Goal: Task Accomplishment & Management: Complete application form

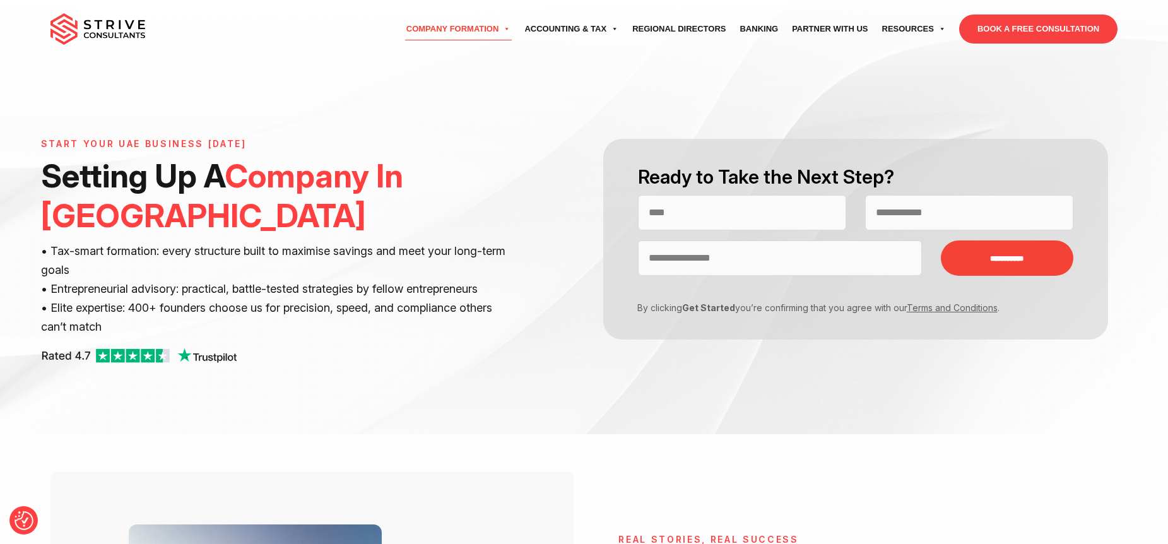
click at [88, 29] on img at bounding box center [97, 29] width 95 height 32
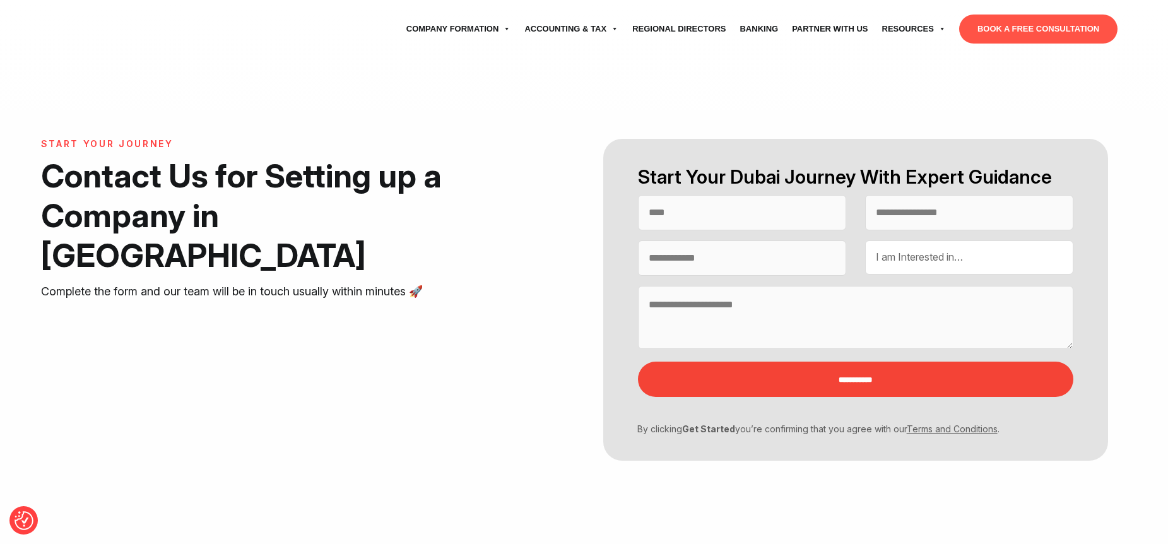
select select "Contact form"
